Goal: Obtain resource: Download file/media

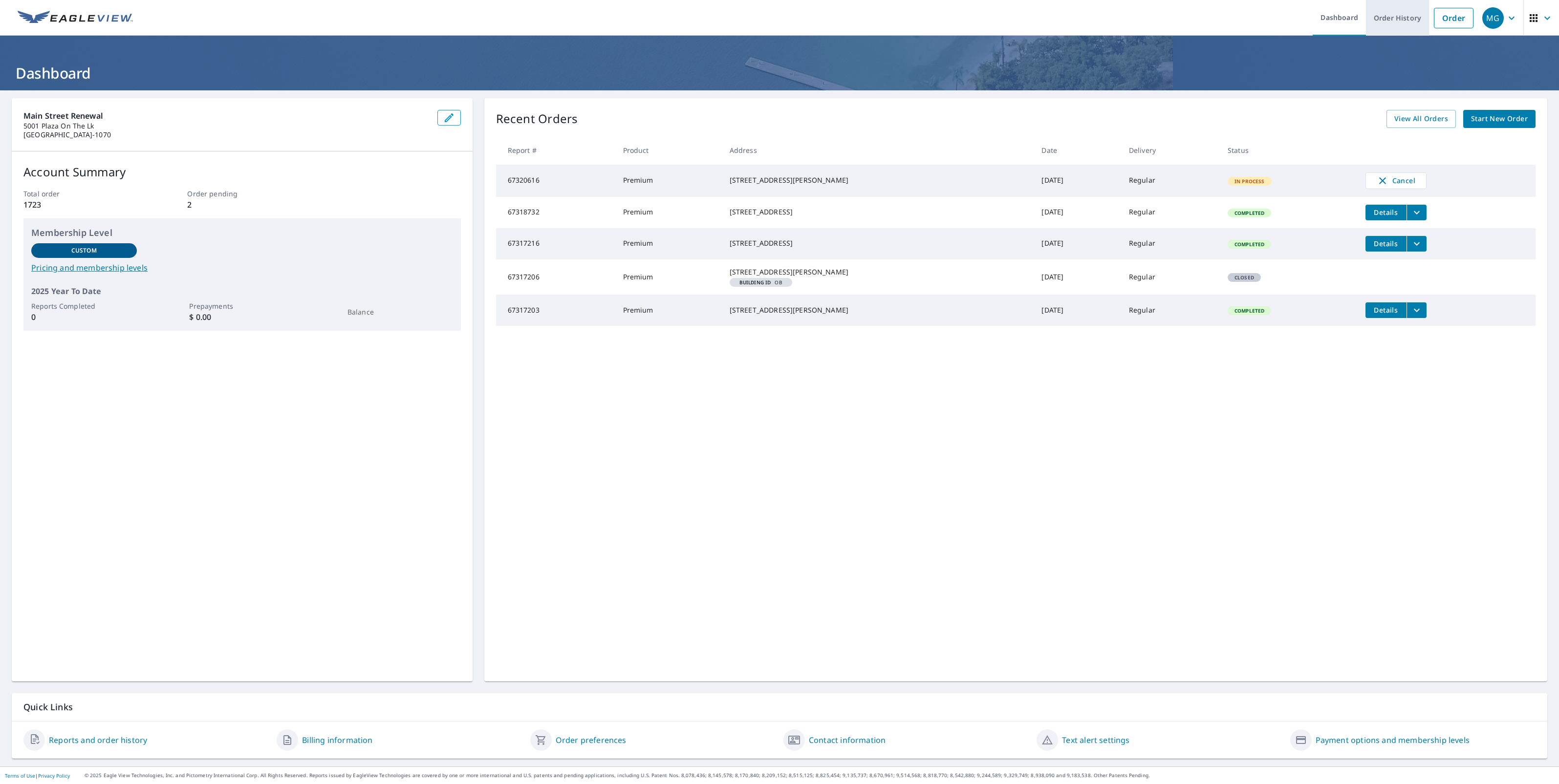
click at [1394, 19] on link "Order History" at bounding box center [1398, 17] width 63 height 35
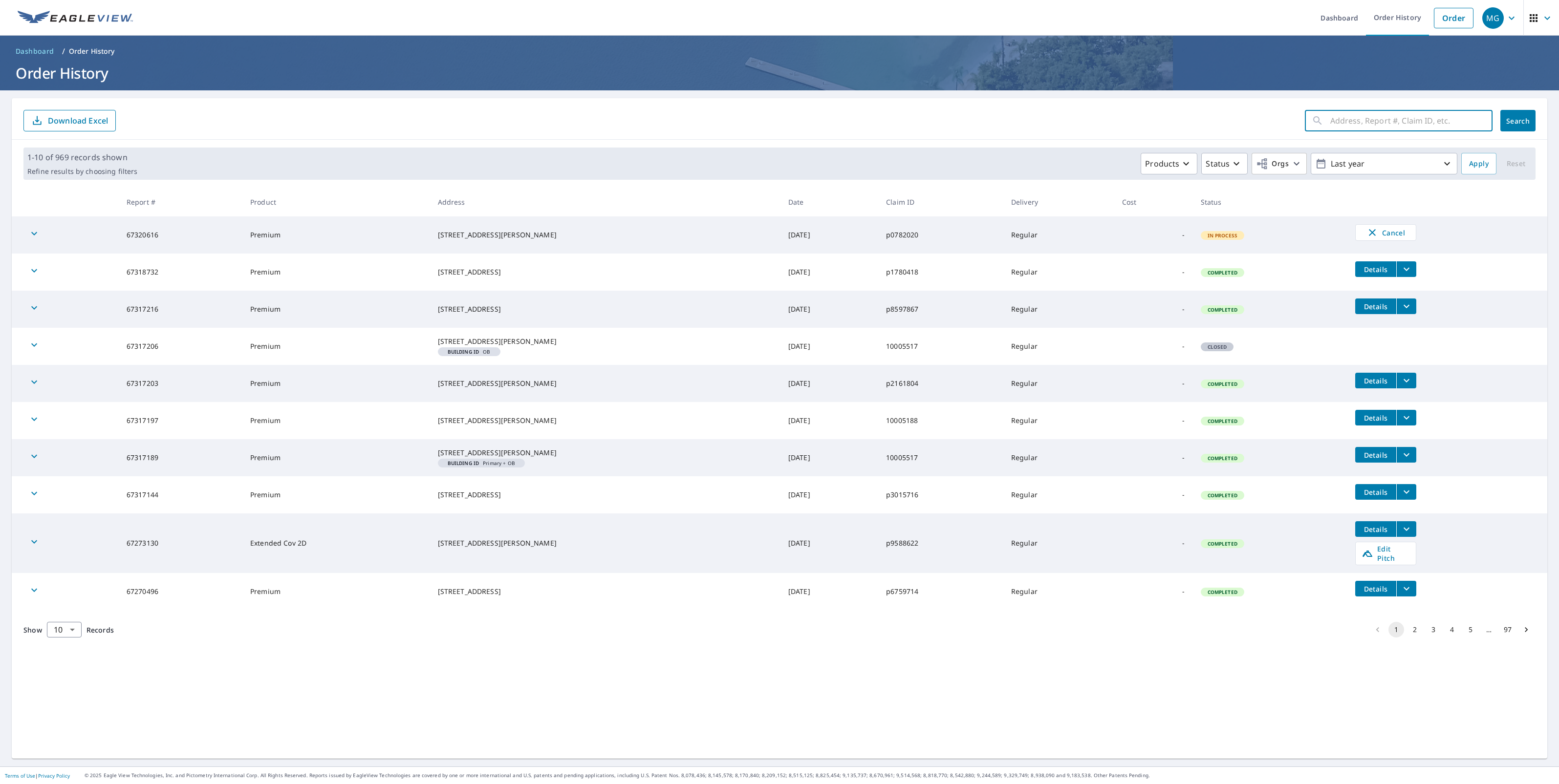
click at [1361, 122] on input "text" at bounding box center [1411, 121] width 162 height 27
click at [1390, 25] on link "Order History" at bounding box center [1398, 17] width 63 height 35
click at [1396, 23] on link "Order History" at bounding box center [1398, 17] width 63 height 35
click at [1386, 119] on input "text" at bounding box center [1411, 121] width 162 height 27
paste input "16201 [PERSON_NAME]"
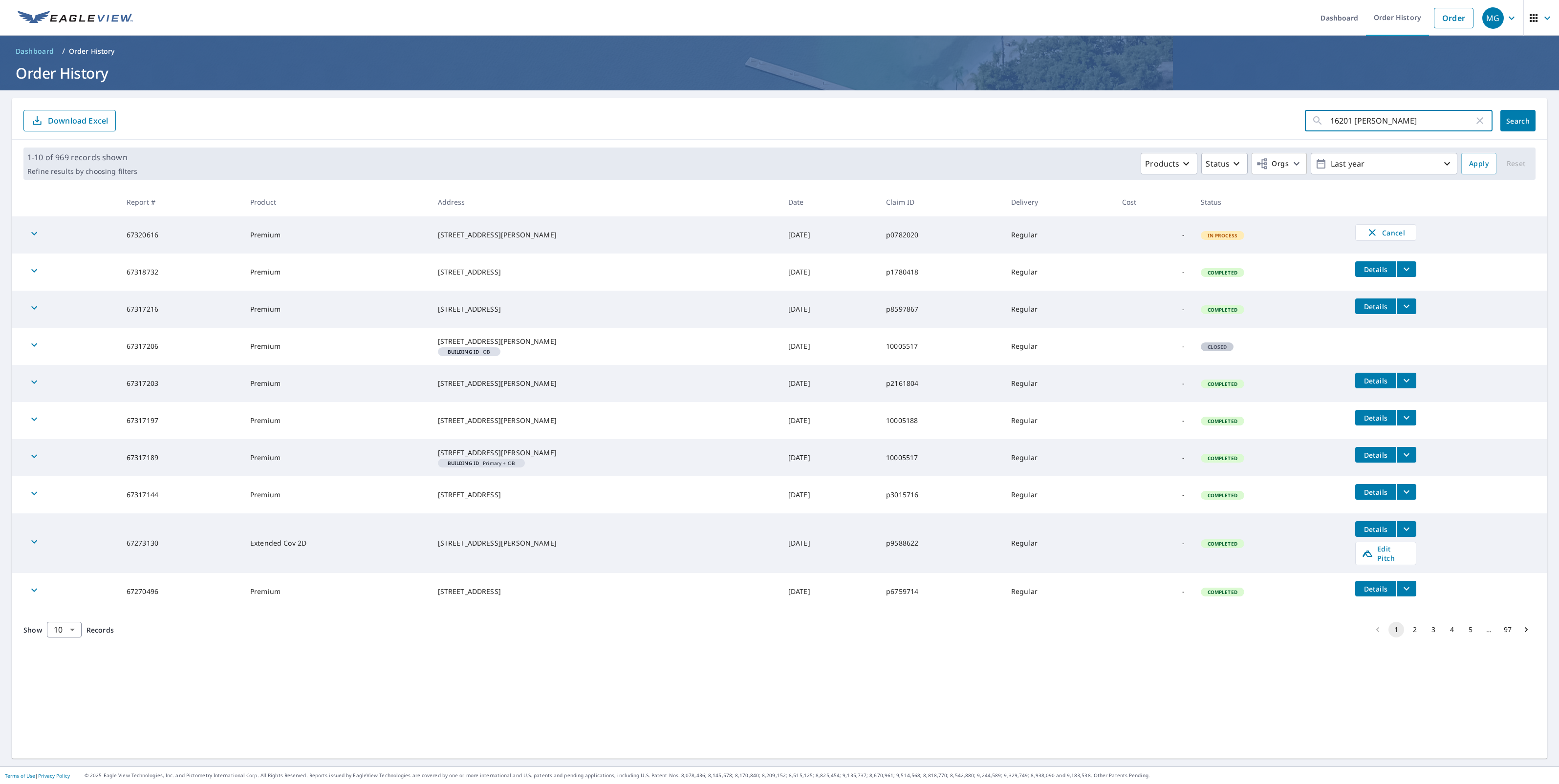
drag, startPoint x: 1337, startPoint y: 120, endPoint x: 1293, endPoint y: 121, distance: 44.0
click at [1293, 121] on form "16201 [PERSON_NAME] ​ Search Download Excel" at bounding box center [780, 121] width 1512 height 21
type input "16201 [PERSON_NAME]"
click at [1505, 130] on button "Search" at bounding box center [1517, 121] width 35 height 21
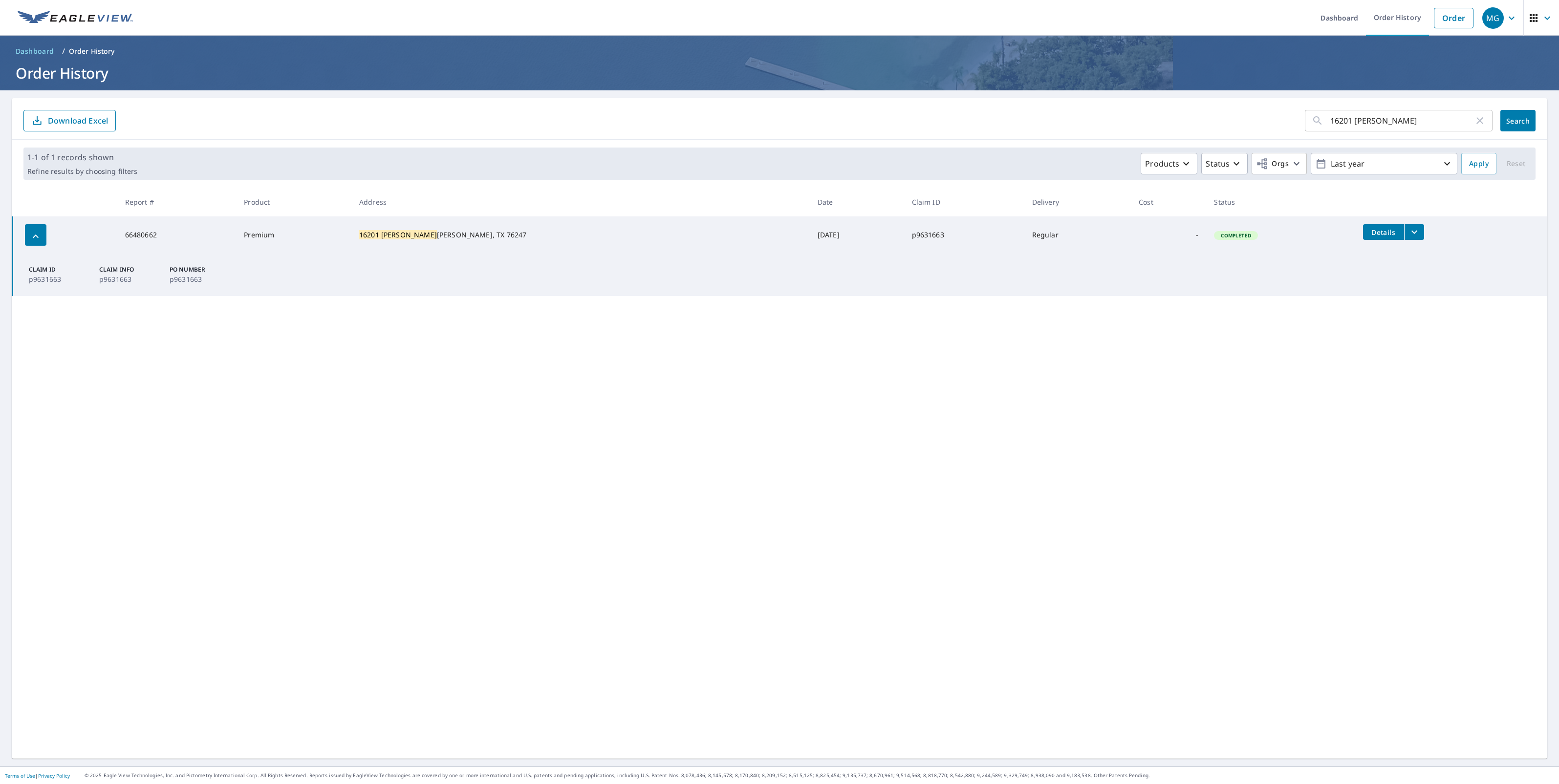
click at [1404, 233] on button "filesDropdownBtn-66480662" at bounding box center [1414, 232] width 20 height 15
click at [1180, 216] on label "ECPremium Report" at bounding box center [1185, 215] width 63 height 9
click at [1154, 216] on input "ECPremium Report" at bounding box center [1143, 214] width 21 height 21
checkbox input "true"
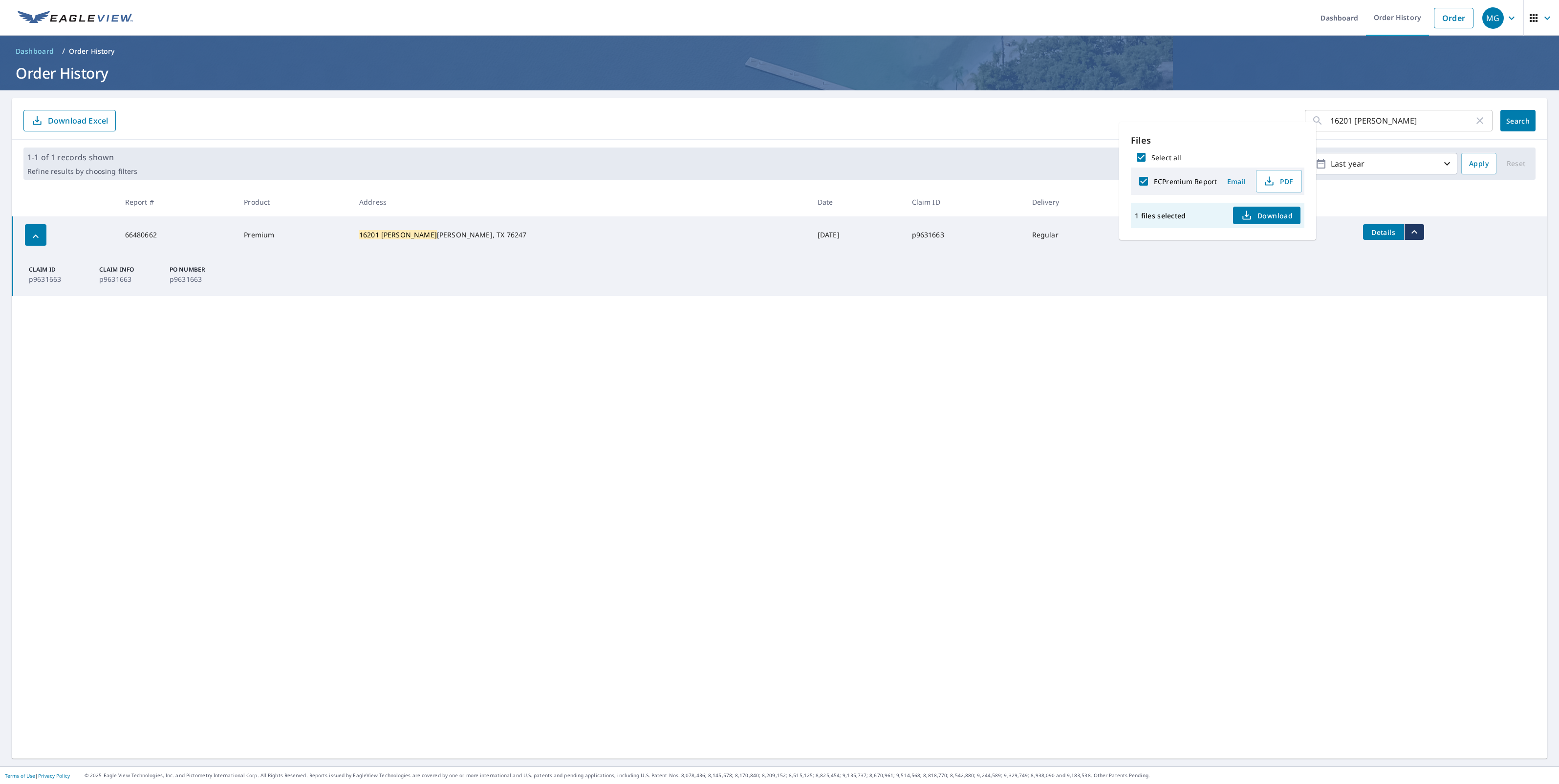
click at [1263, 220] on span "Download" at bounding box center [1266, 216] width 52 height 12
click at [1418, 108] on input "16201 [PERSON_NAME]" at bounding box center [1402, 121] width 144 height 27
paste input "[STREET_ADDRESS]"
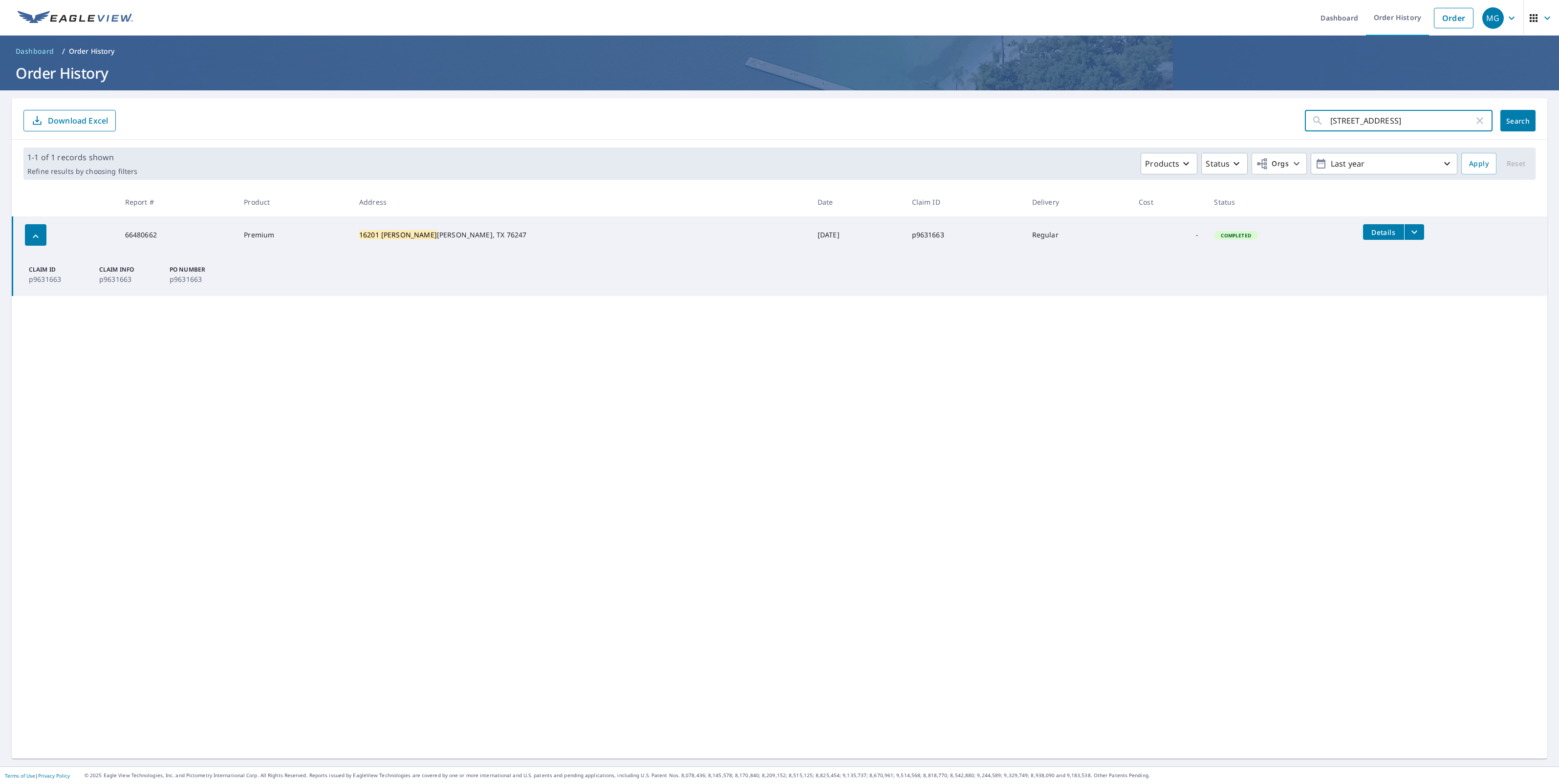
scroll to position [0, 16]
drag, startPoint x: 1351, startPoint y: 121, endPoint x: 1535, endPoint y: 122, distance: 184.0
click at [1535, 122] on div "[STREET_ADDRESS] ​ Search Download Excel" at bounding box center [780, 119] width 1536 height 42
type input "58 Magnolia"
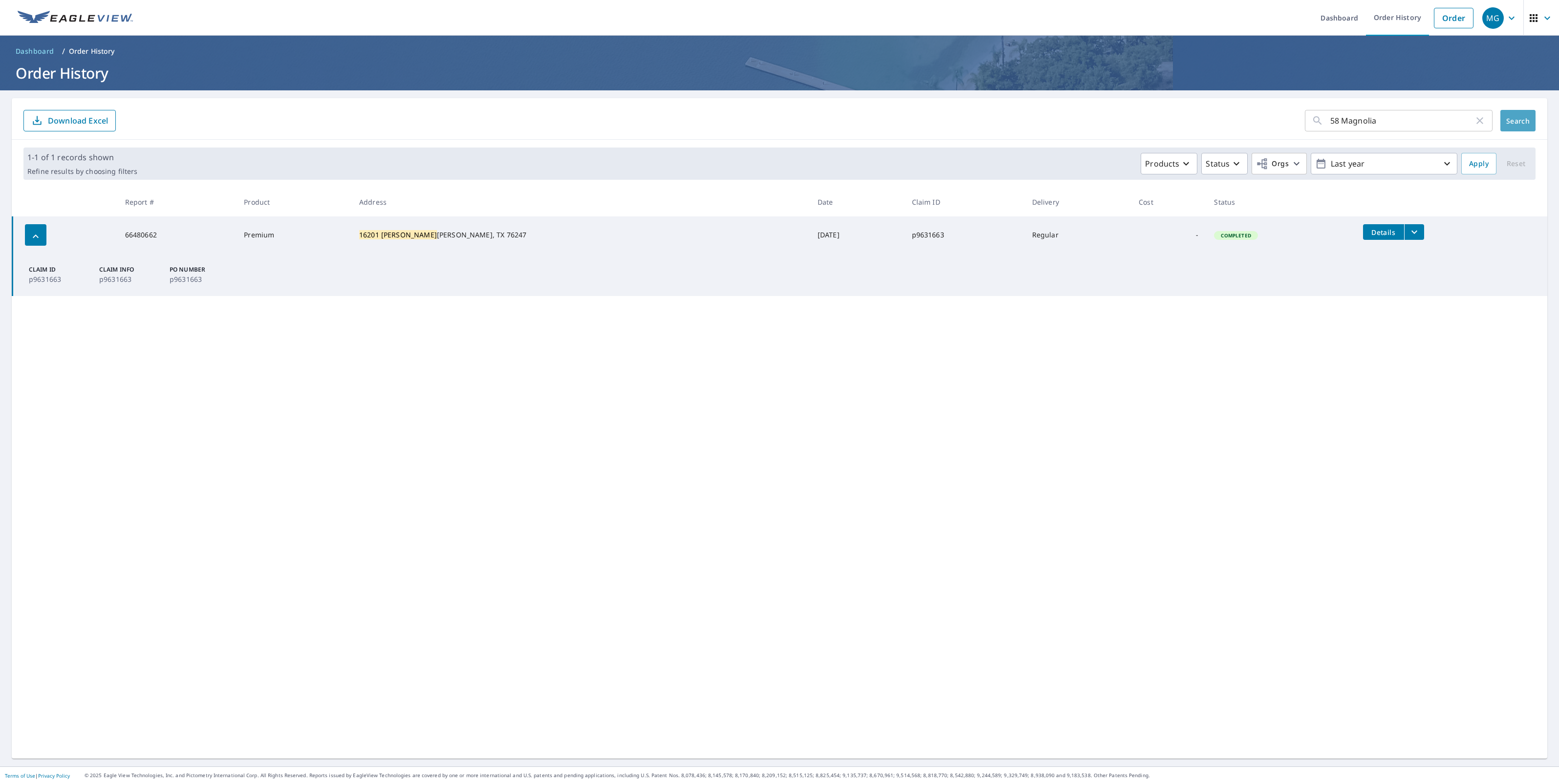
click at [1519, 126] on button "Search" at bounding box center [1517, 121] width 35 height 21
click at [1409, 233] on icon "filesDropdownBtn-66910175" at bounding box center [1415, 232] width 12 height 12
click at [1179, 212] on label "ECPremium Report" at bounding box center [1193, 214] width 63 height 9
click at [1162, 212] on input "ECPremium Report" at bounding box center [1152, 214] width 21 height 21
checkbox input "true"
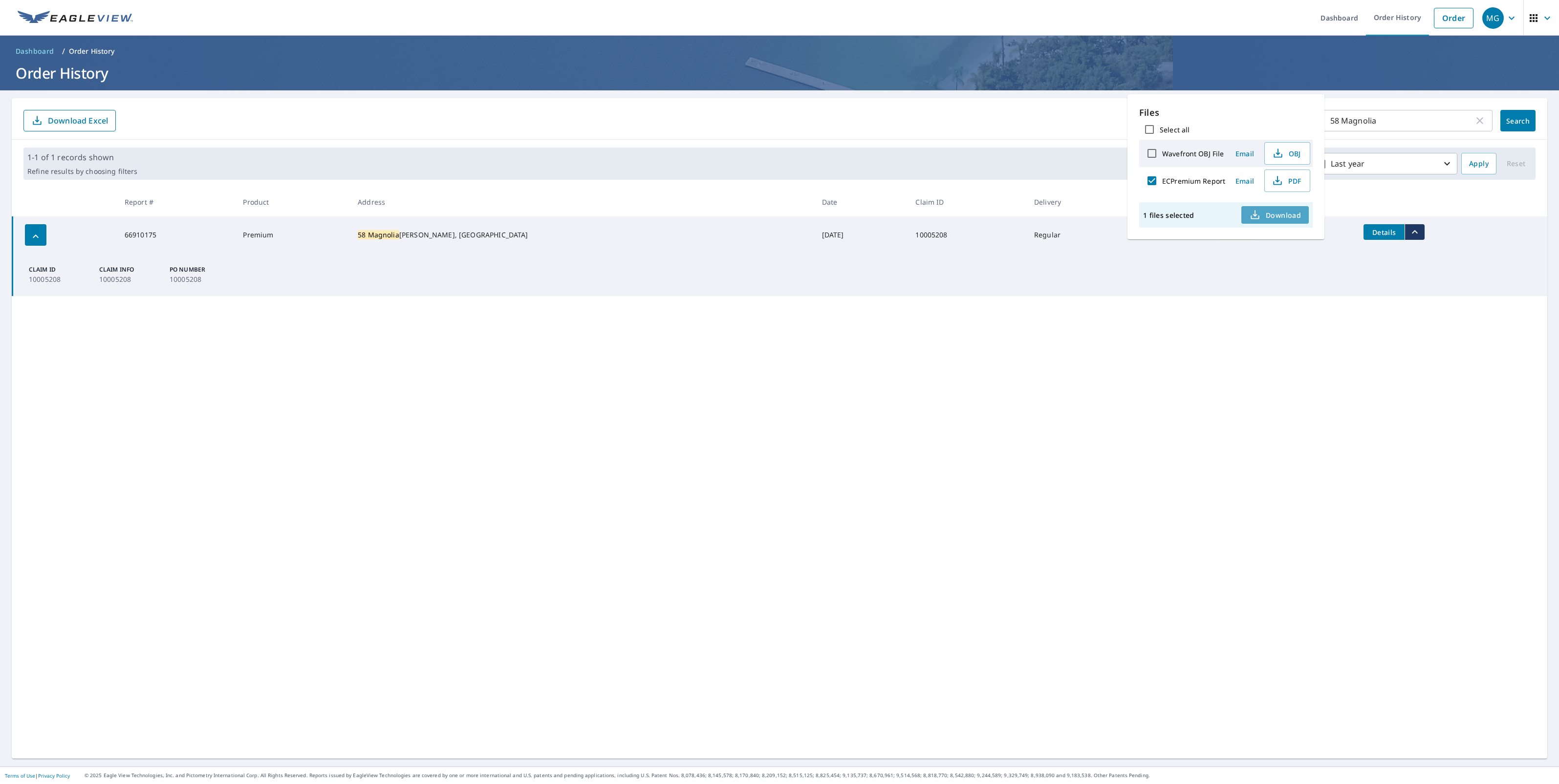
click at [1267, 206] on button "Download" at bounding box center [1275, 215] width 68 height 17
drag, startPoint x: 1435, startPoint y: 135, endPoint x: 1429, endPoint y: 133, distance: 6.3
click at [1435, 135] on div "58 Magnolia ​ Search Download Excel" at bounding box center [780, 119] width 1536 height 42
click at [1384, 116] on input "58 Magnolia" at bounding box center [1402, 121] width 144 height 27
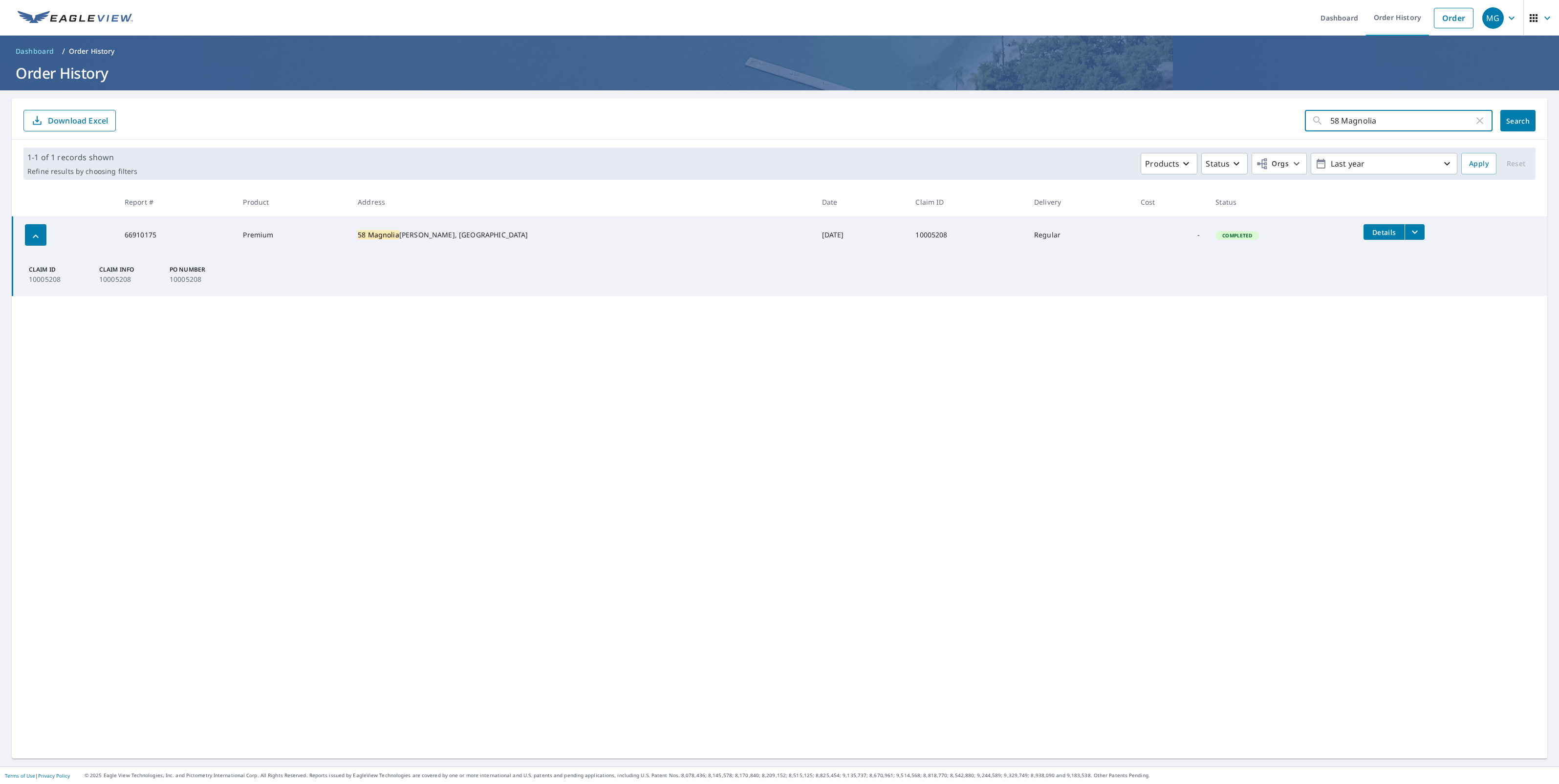
click at [1384, 116] on input "58 Magnolia" at bounding box center [1402, 121] width 144 height 27
